Goal: Task Accomplishment & Management: Use online tool/utility

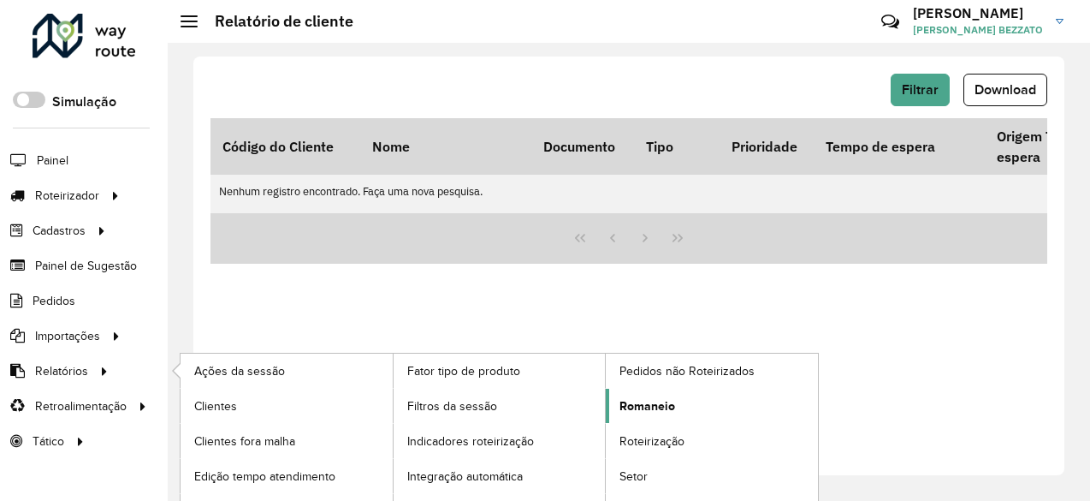
click at [629, 401] on span "Romaneio" at bounding box center [648, 406] width 56 height 18
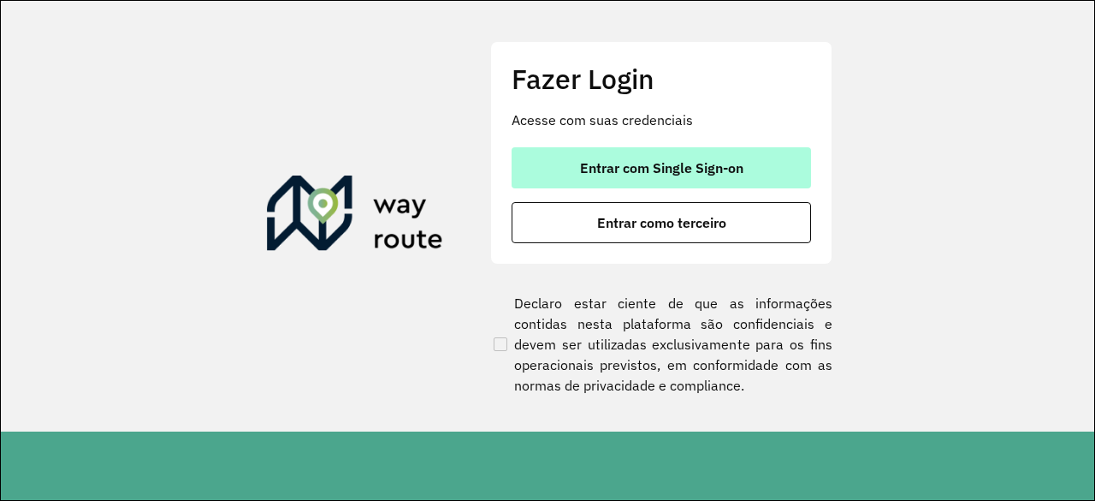
click at [711, 157] on button "Entrar com Single Sign-on" at bounding box center [662, 167] width 300 height 41
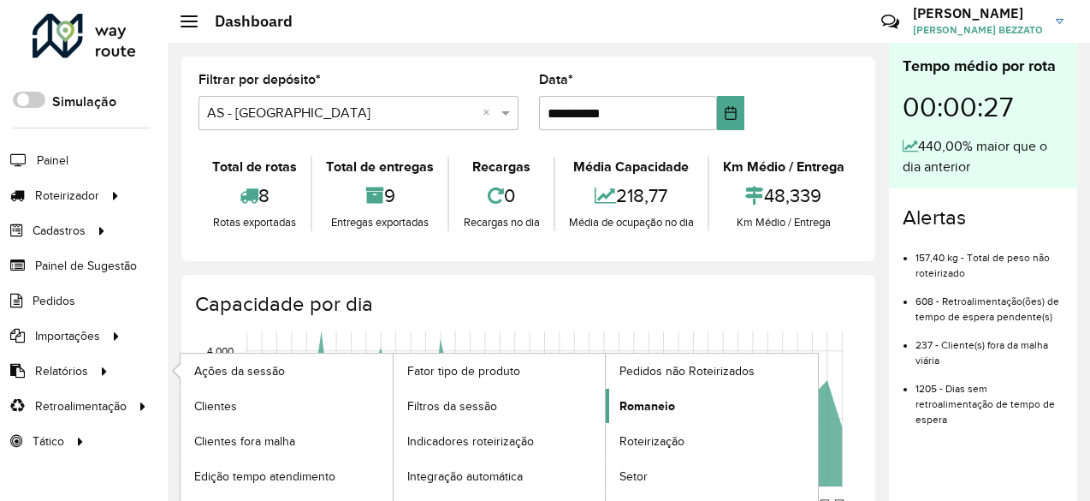
click at [657, 403] on span "Romaneio" at bounding box center [648, 406] width 56 height 18
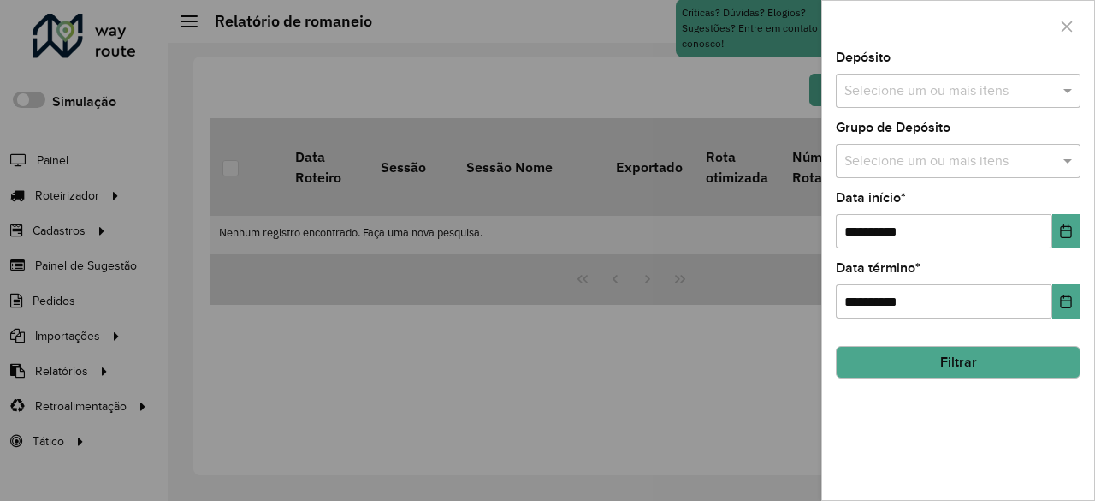
click at [972, 90] on input "text" at bounding box center [949, 91] width 219 height 21
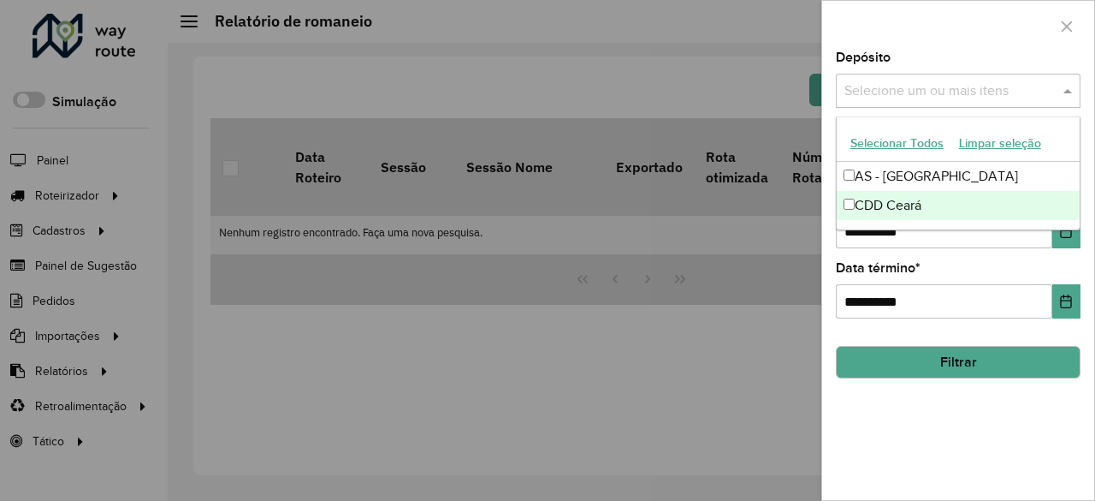
click at [893, 199] on div "CDD Ceará" at bounding box center [959, 205] width 244 height 29
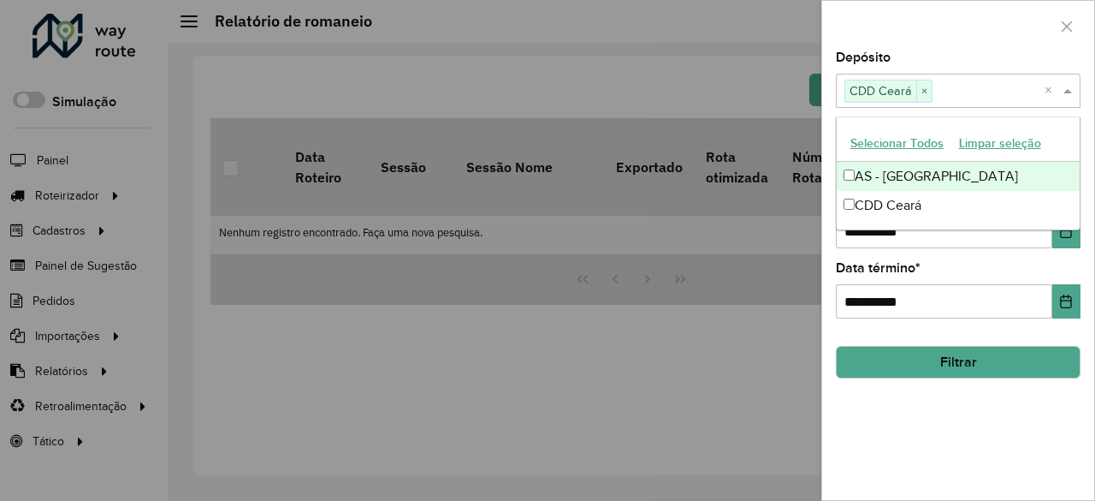
click at [987, 44] on div at bounding box center [958, 26] width 272 height 50
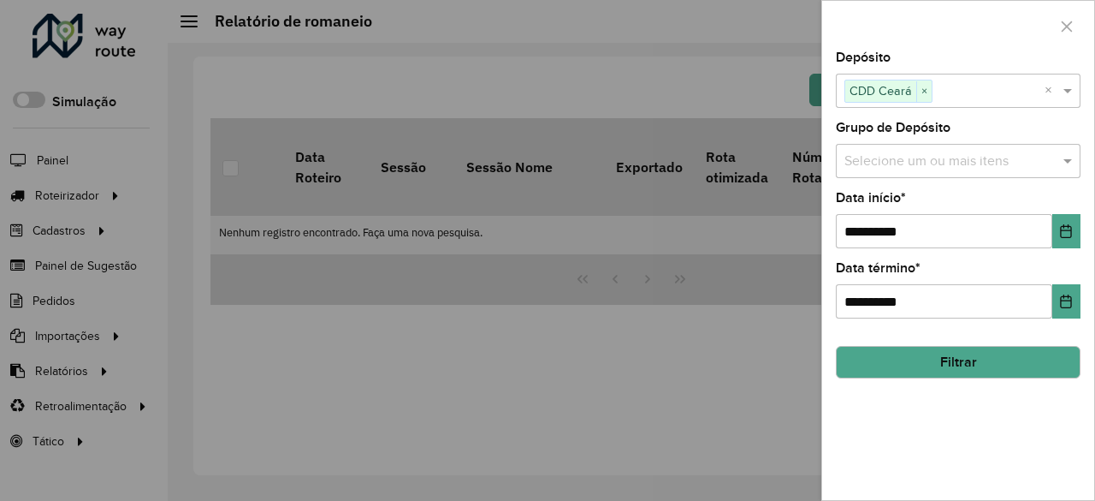
click at [975, 139] on div "Grupo de Depósito Selecione um ou mais itens" at bounding box center [958, 150] width 245 height 56
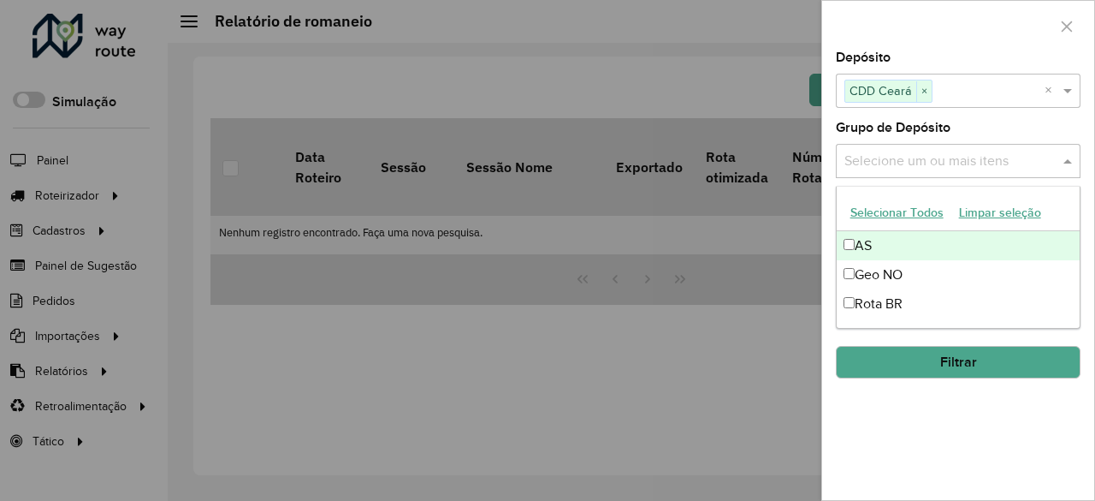
click at [971, 153] on input "text" at bounding box center [949, 161] width 219 height 21
click at [911, 217] on button "Selecionar Todos" at bounding box center [897, 212] width 109 height 27
click at [964, 11] on div at bounding box center [958, 26] width 272 height 50
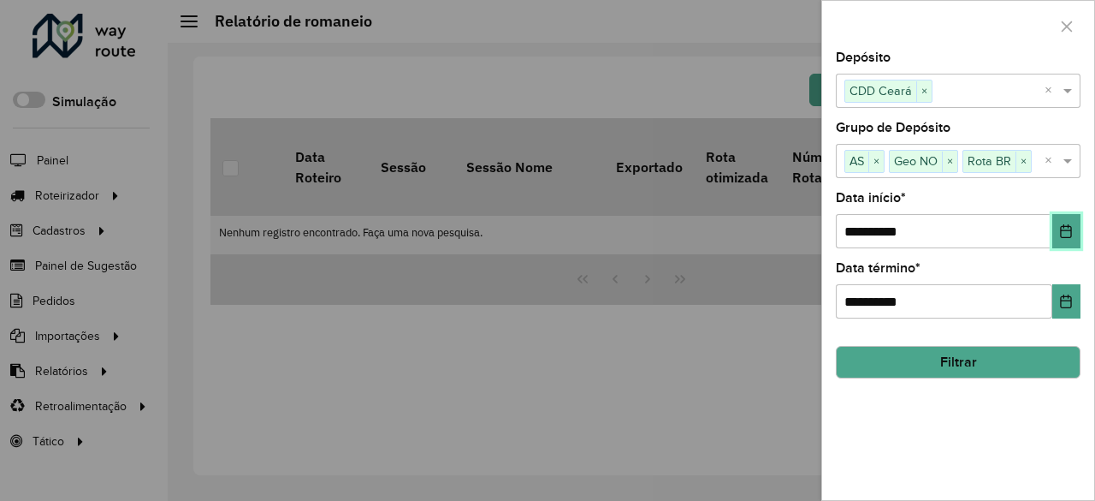
click at [1077, 223] on button "Choose Date" at bounding box center [1067, 231] width 28 height 34
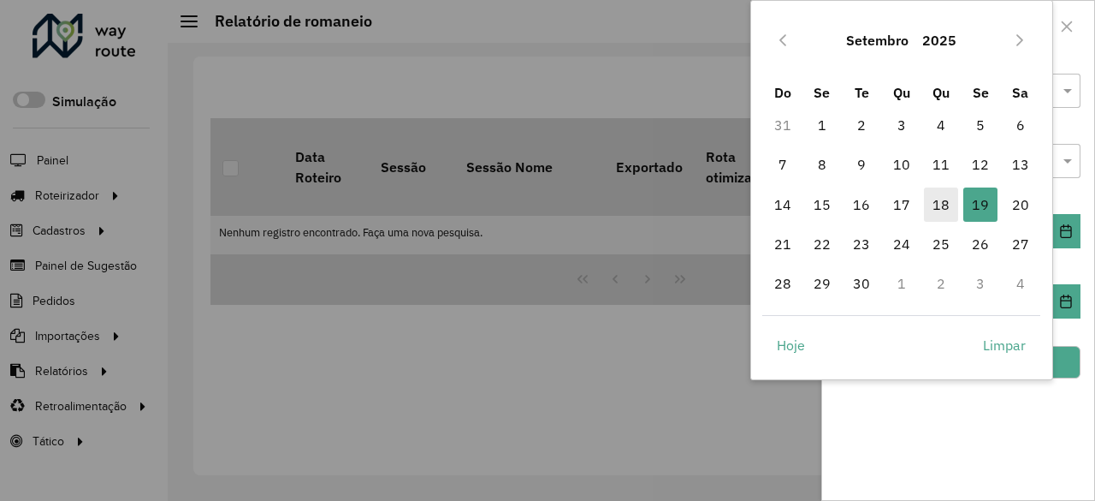
click at [949, 201] on span "18" at bounding box center [941, 204] width 34 height 34
type input "**********"
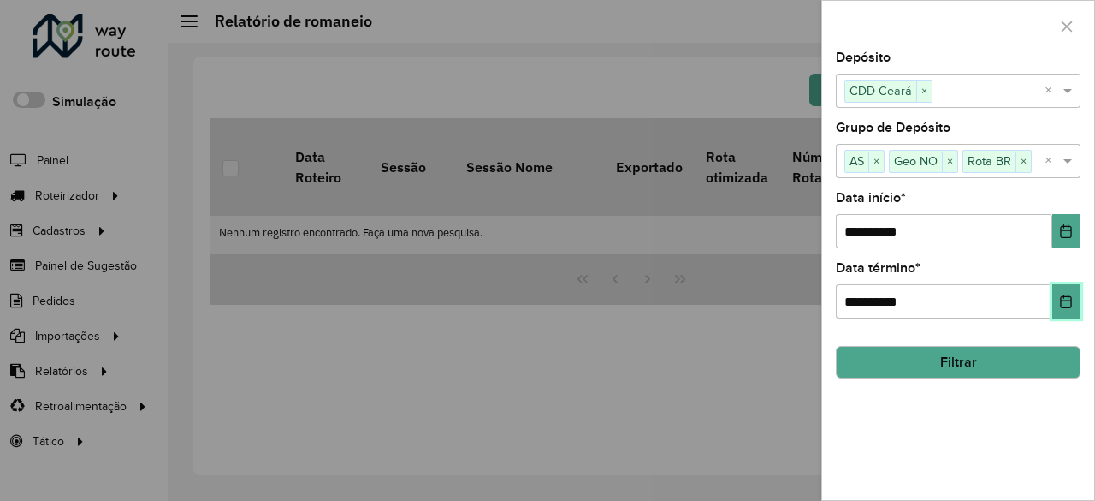
click at [1068, 294] on icon "Choose Date" at bounding box center [1067, 301] width 14 height 14
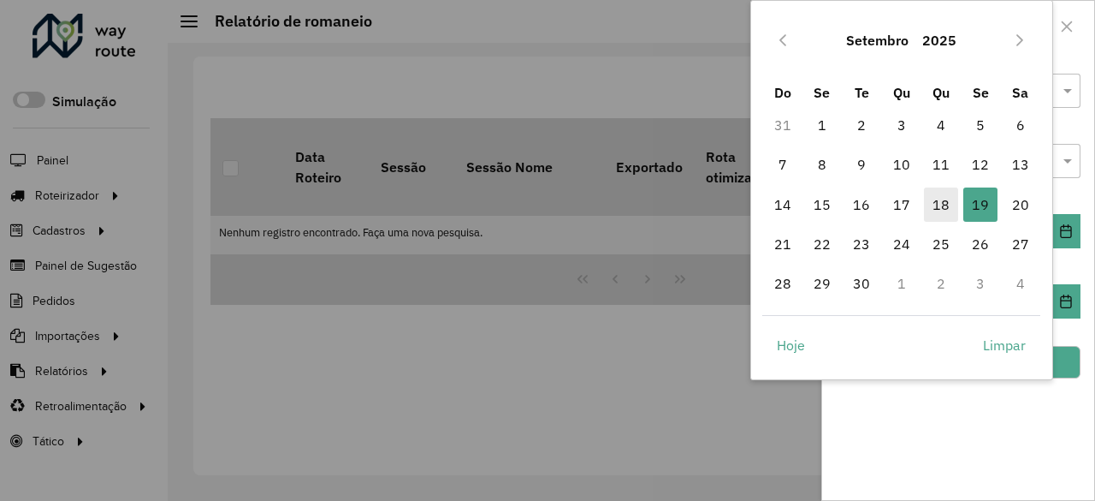
click at [936, 205] on span "18" at bounding box center [941, 204] width 34 height 34
type input "**********"
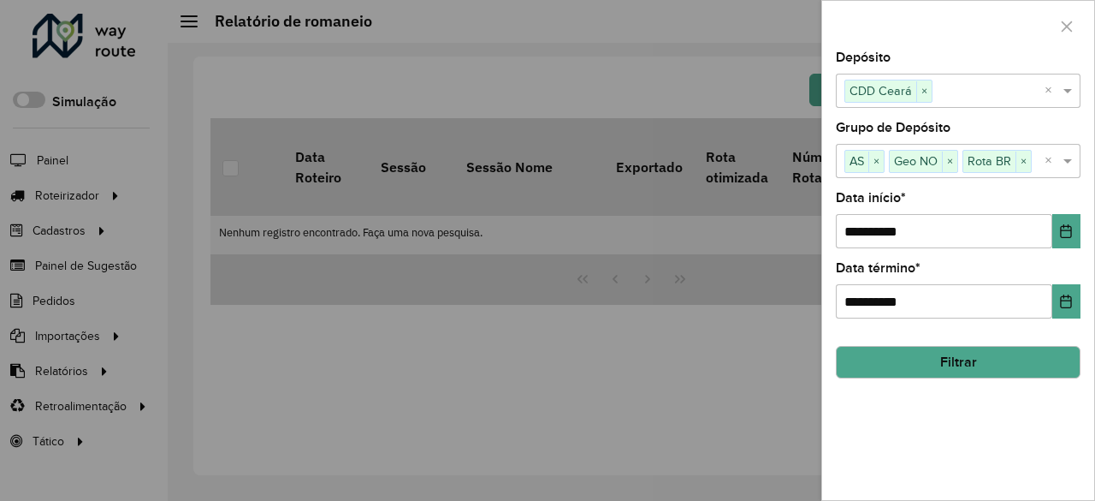
click at [972, 356] on button "Filtrar" at bounding box center [958, 362] width 245 height 33
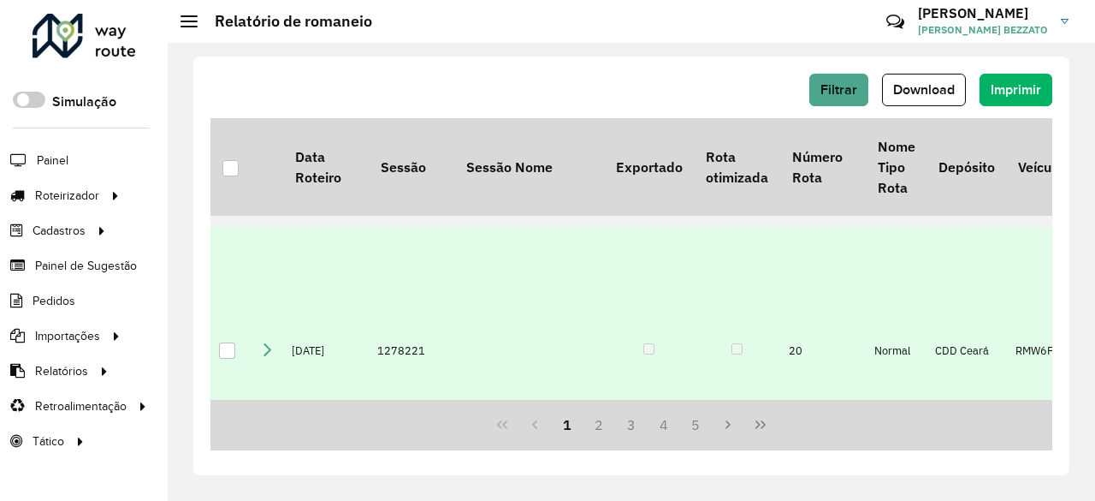
scroll to position [1659, 0]
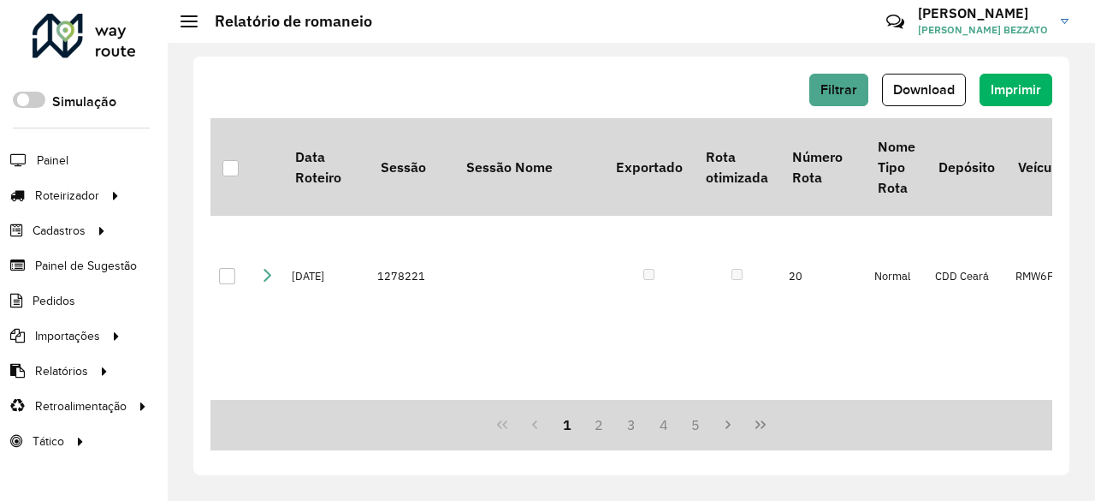
click at [460, 69] on div "Filtrar Download Imprimir Data Roteiro Sessão Sessão Nome Exportado Rota otimiz…" at bounding box center [631, 265] width 876 height 418
click at [925, 100] on button "Download" at bounding box center [924, 90] width 84 height 33
